Goal: Book appointment/travel/reservation

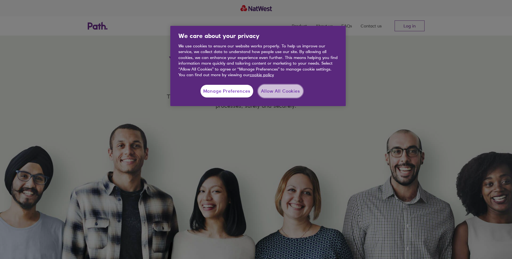
click at [281, 94] on button "Allow All Cookies" at bounding box center [280, 91] width 45 height 13
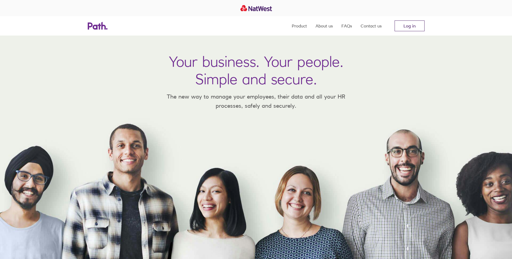
click at [409, 29] on link "Log in" at bounding box center [409, 25] width 30 height 11
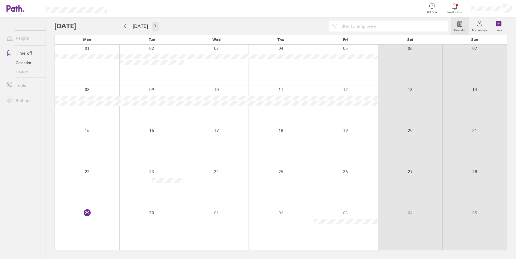
click at [154, 26] on icon "button" at bounding box center [155, 26] width 4 height 4
click at [277, 95] on div at bounding box center [280, 106] width 65 height 41
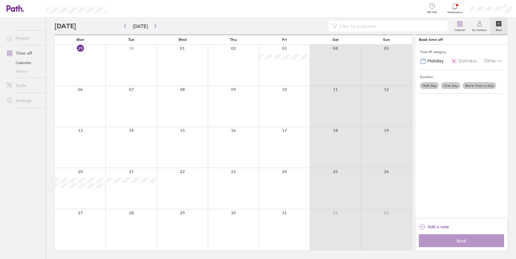
click at [451, 86] on label "One day" at bounding box center [450, 85] width 19 height 7
click at [0, 0] on input "One day" at bounding box center [0, 0] width 0 height 0
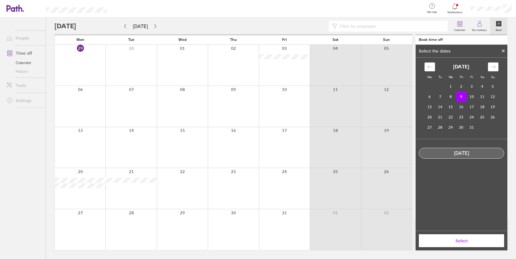
click at [467, 243] on span "Select" at bounding box center [461, 241] width 78 height 5
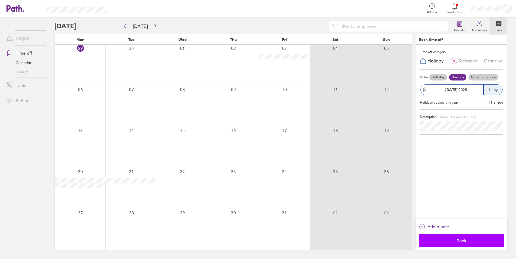
click at [453, 238] on button "Book" at bounding box center [461, 241] width 85 height 13
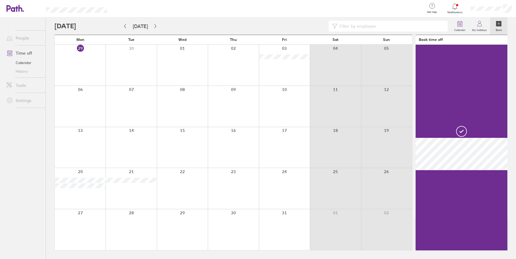
click at [237, 139] on div at bounding box center [233, 147] width 51 height 41
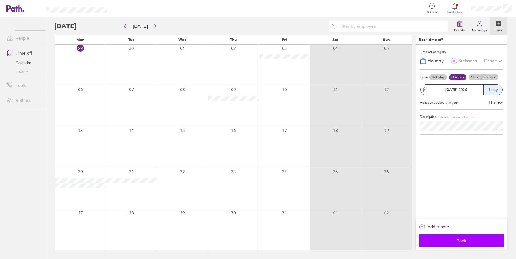
click at [461, 242] on span "Book" at bounding box center [461, 241] width 78 height 5
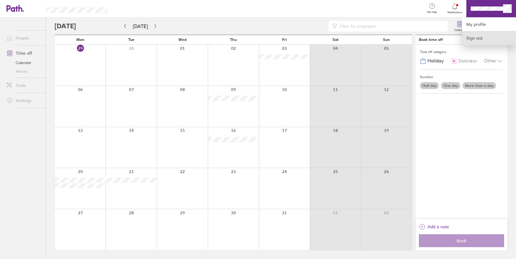
click at [473, 39] on link "Sign out" at bounding box center [489, 37] width 54 height 13
